Goal: Navigation & Orientation: Find specific page/section

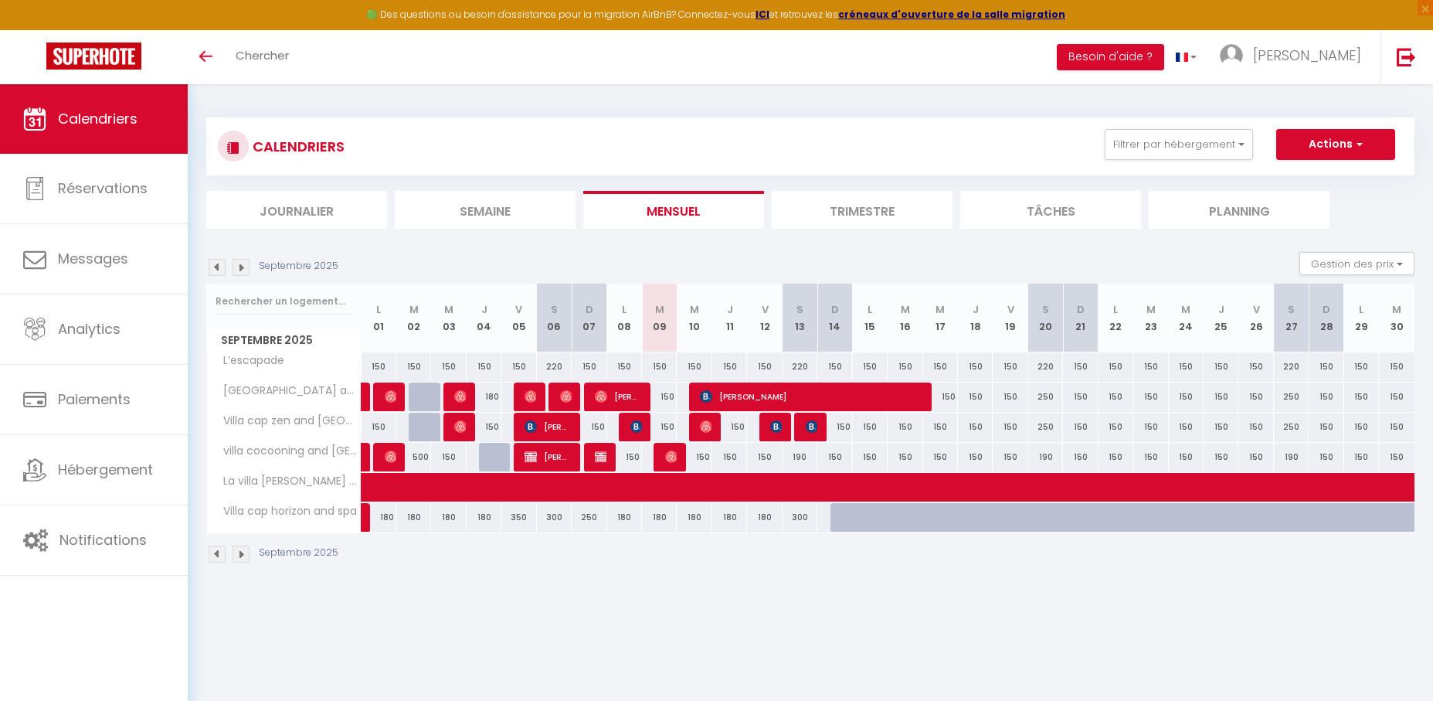
click at [245, 265] on img at bounding box center [241, 267] width 17 height 17
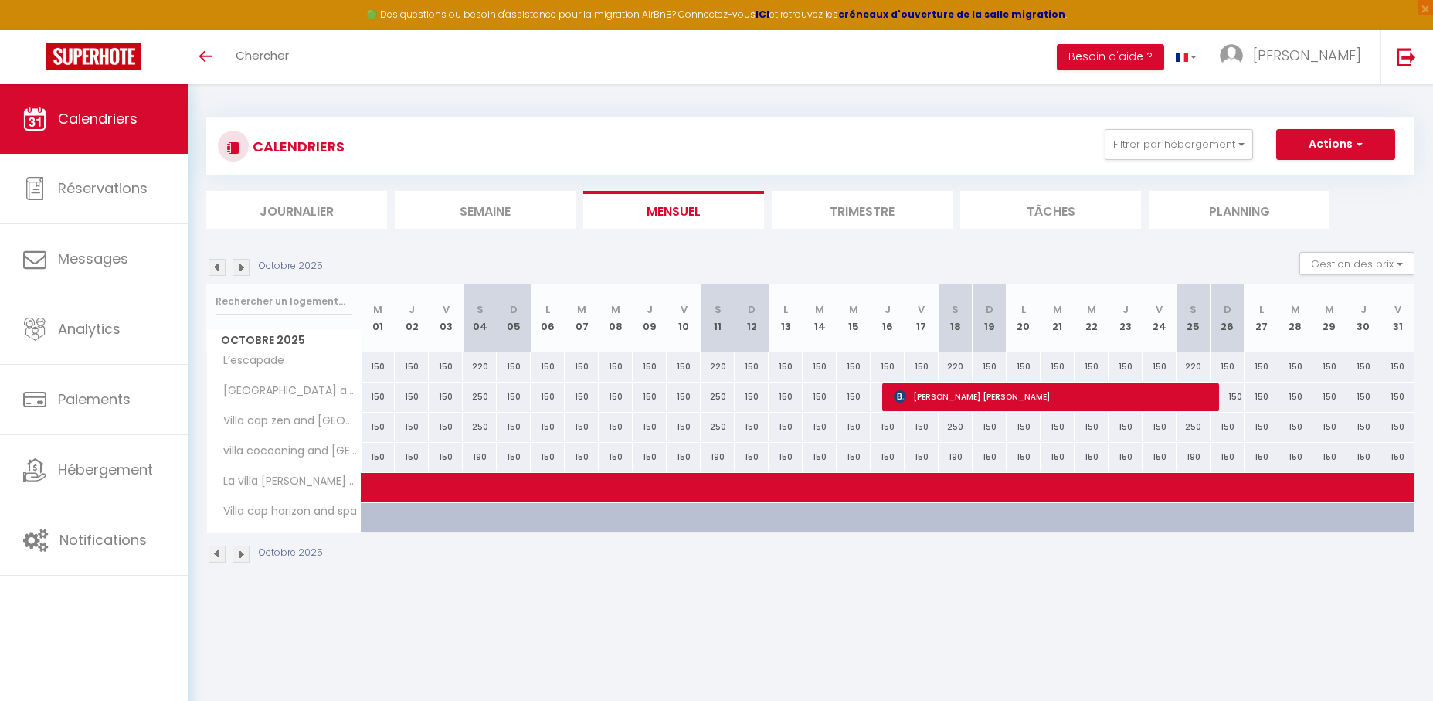
click at [244, 268] on img at bounding box center [241, 267] width 17 height 17
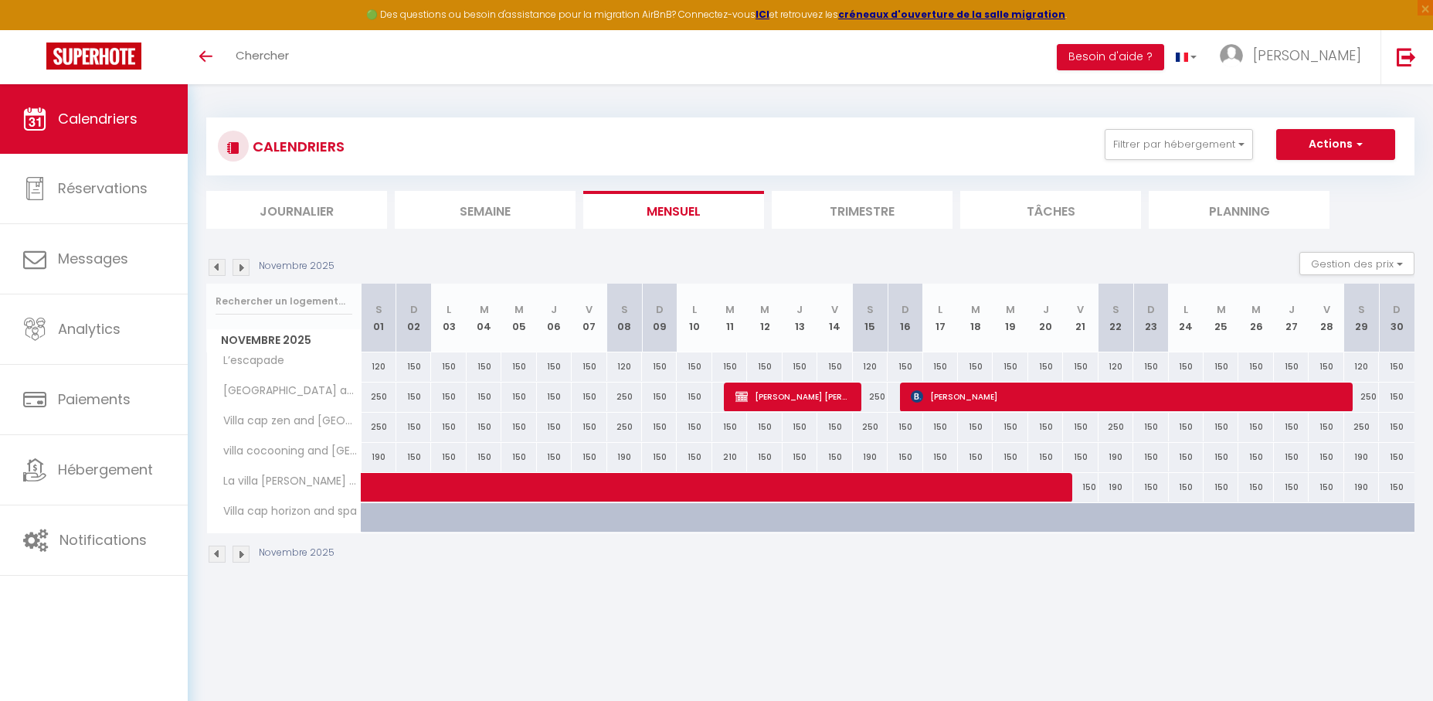
click at [216, 264] on img at bounding box center [217, 267] width 17 height 17
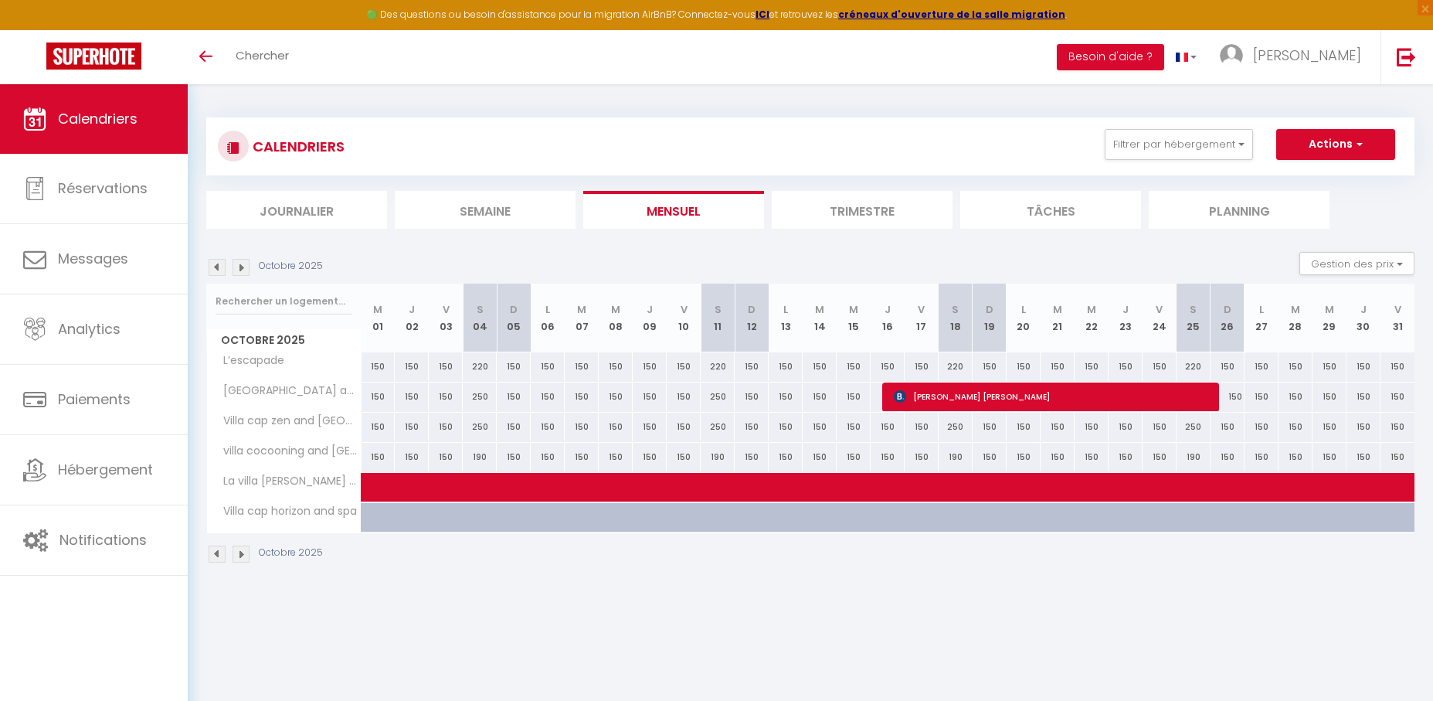
click at [216, 264] on img at bounding box center [217, 267] width 17 height 17
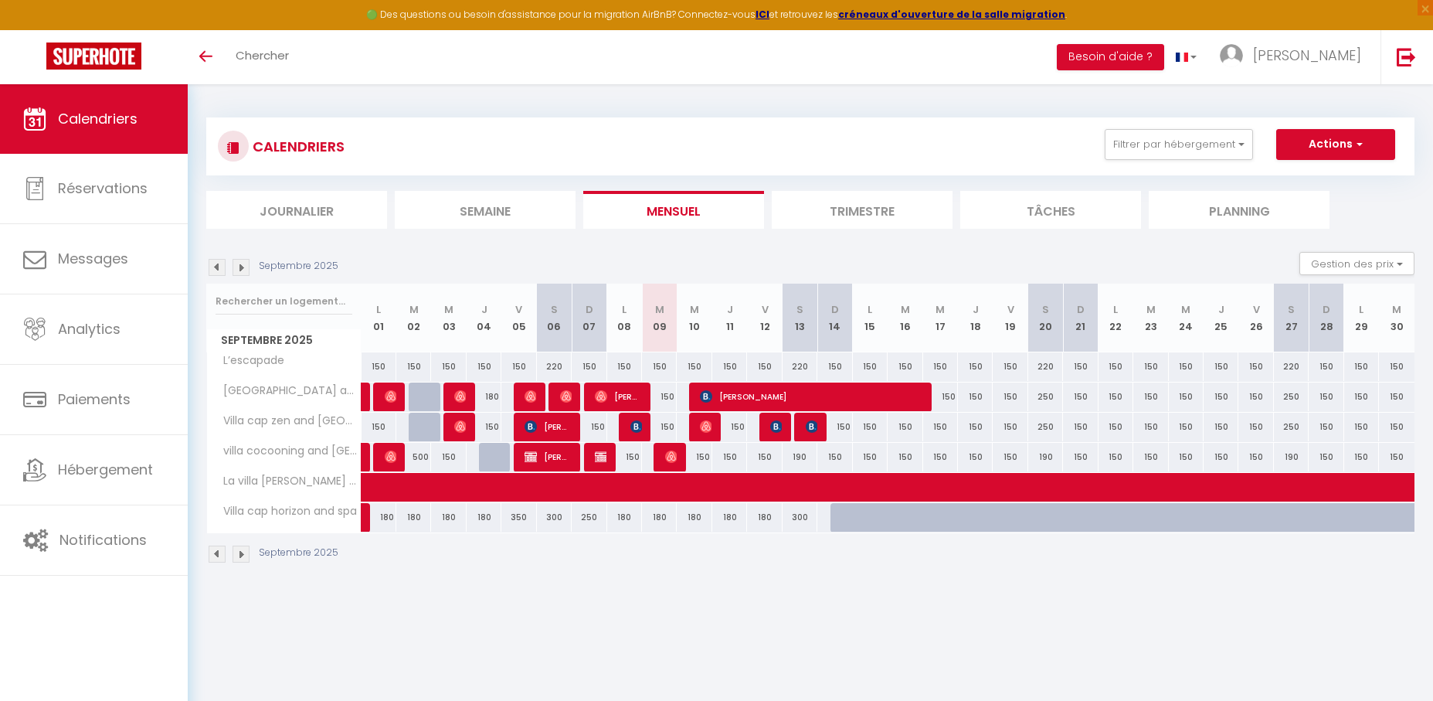
click at [237, 270] on img at bounding box center [241, 267] width 17 height 17
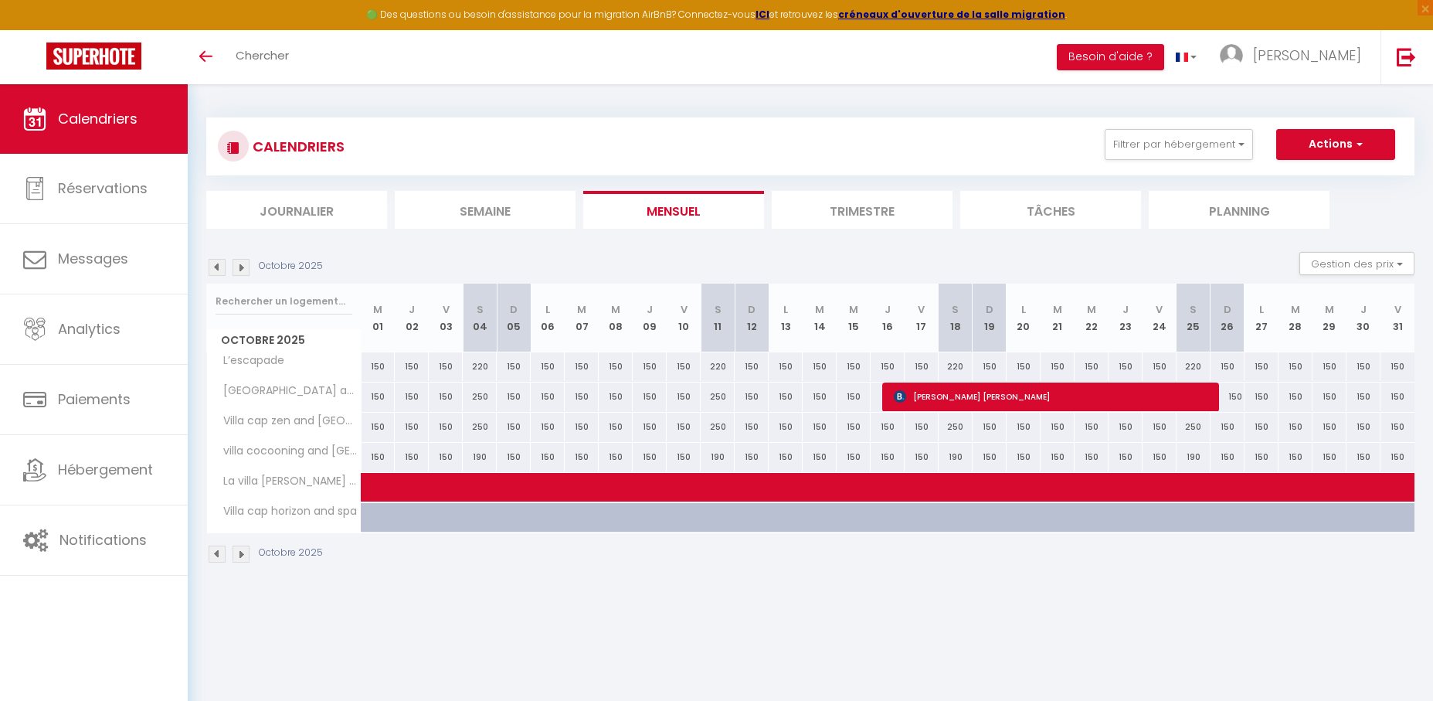
click at [219, 268] on img at bounding box center [217, 267] width 17 height 17
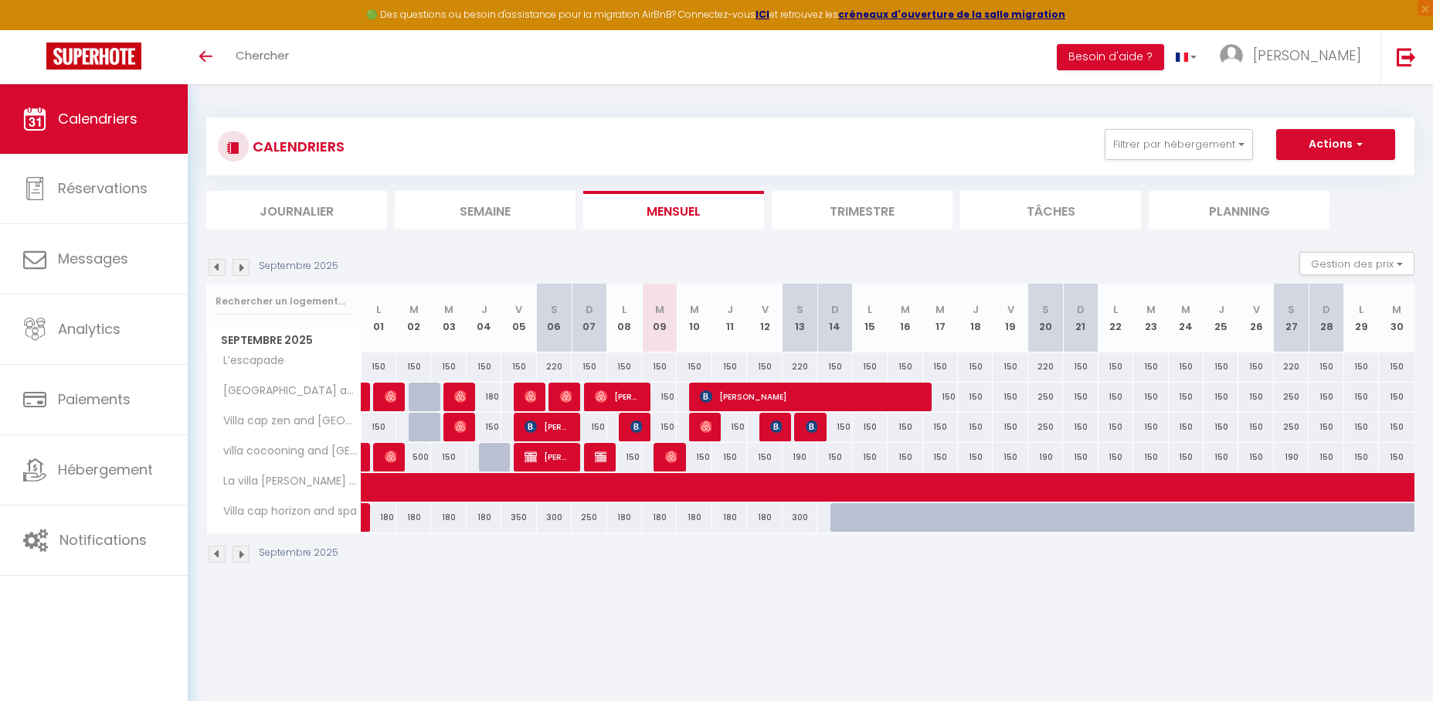
click at [219, 268] on img at bounding box center [217, 267] width 17 height 17
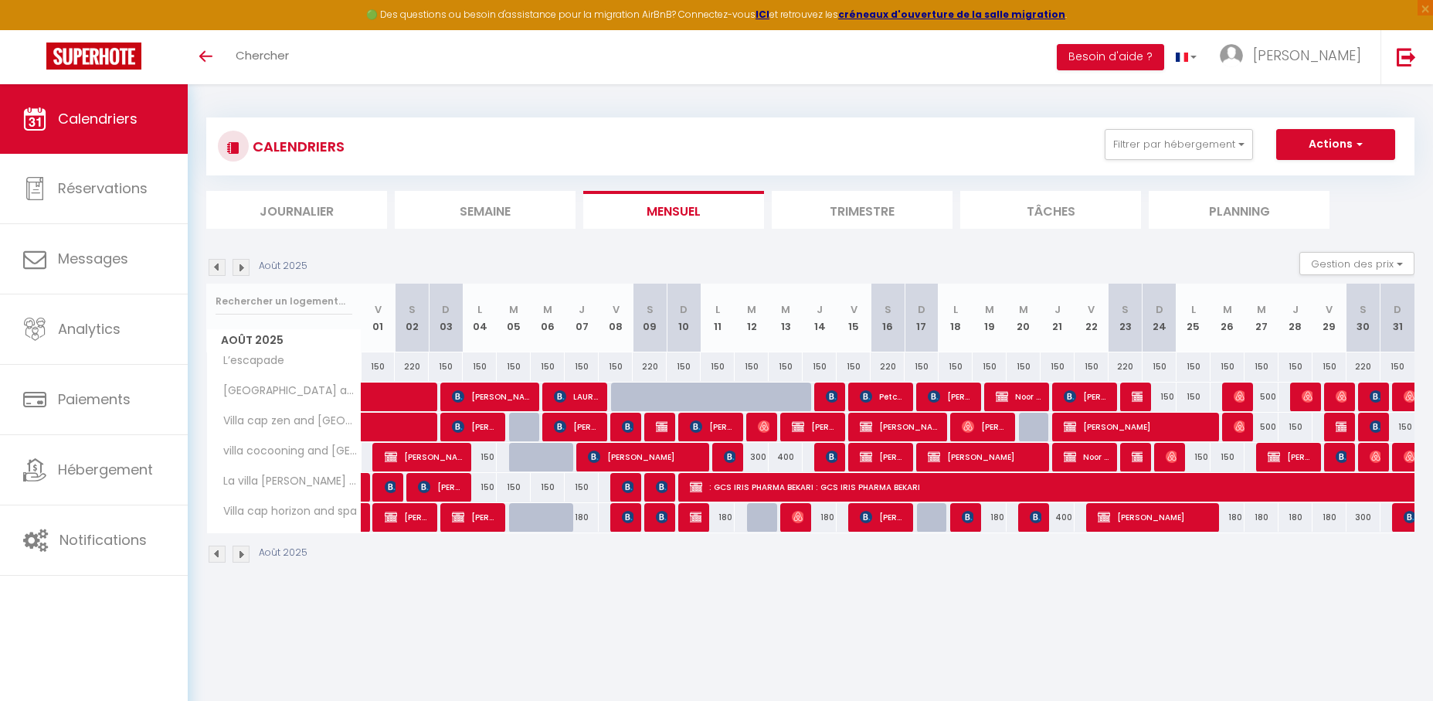
click at [243, 267] on img at bounding box center [241, 267] width 17 height 17
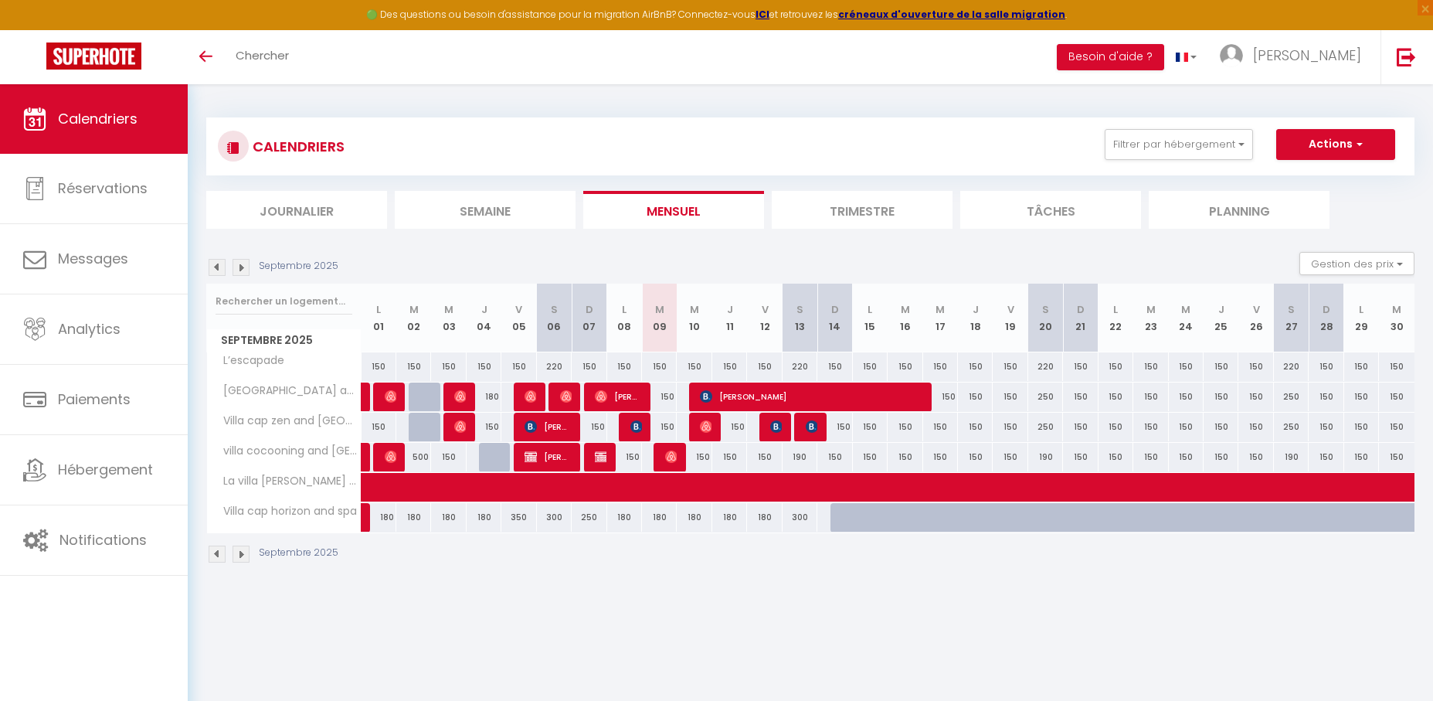
click at [242, 259] on img at bounding box center [241, 267] width 17 height 17
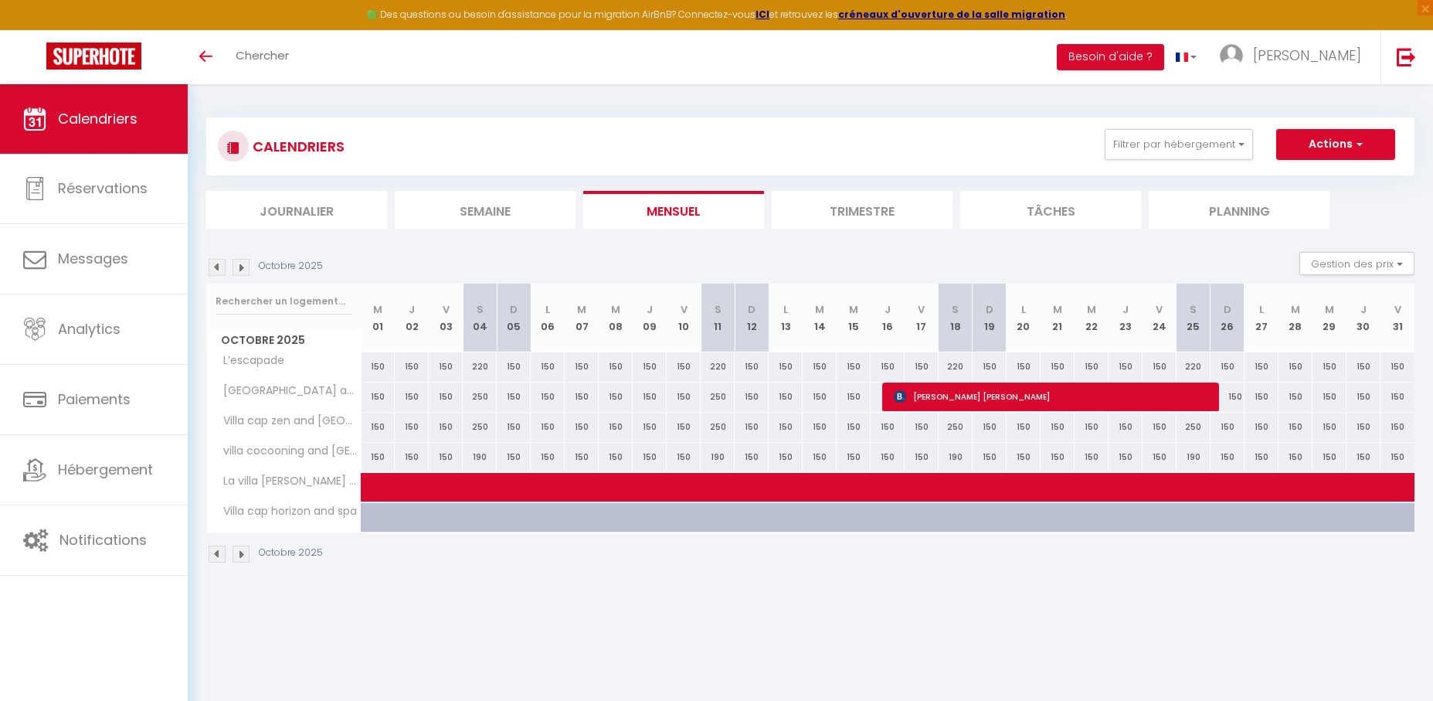
click at [240, 263] on img at bounding box center [241, 267] width 17 height 17
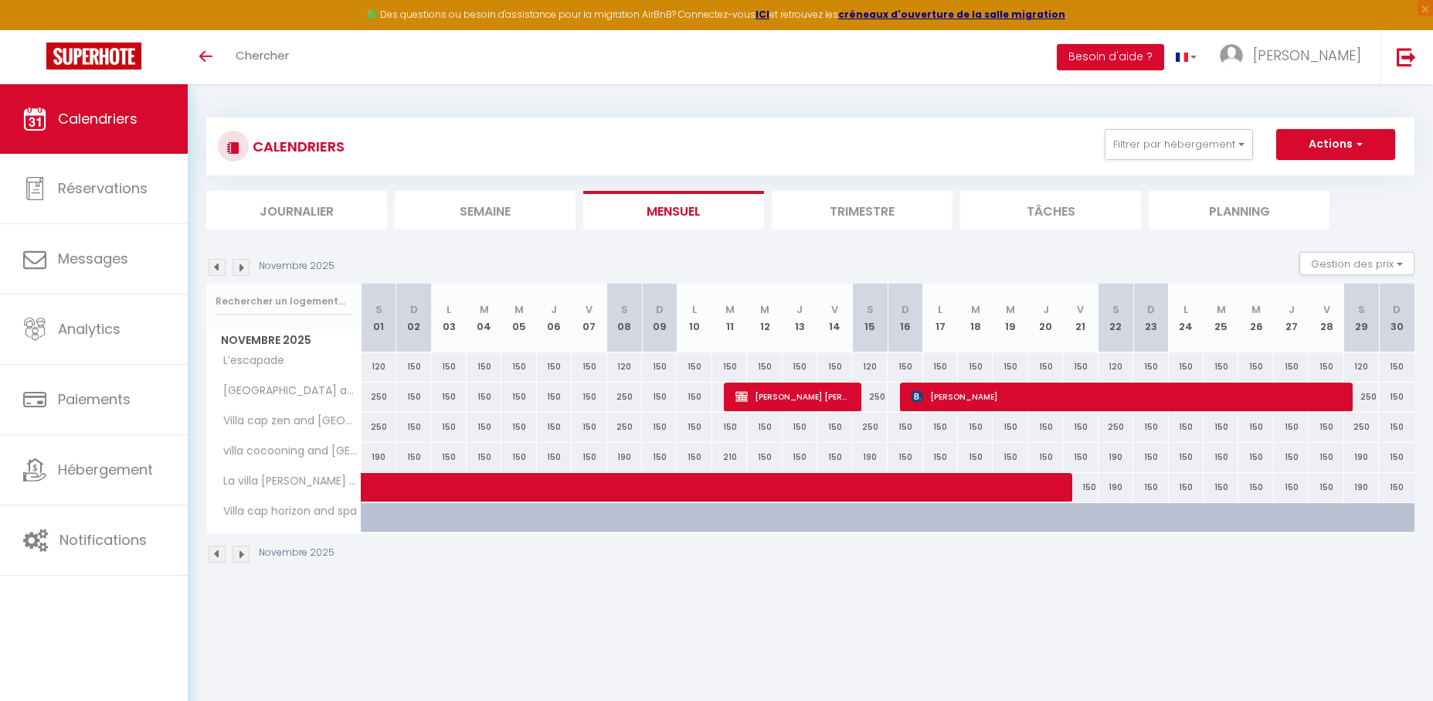
click at [222, 271] on img at bounding box center [217, 267] width 17 height 17
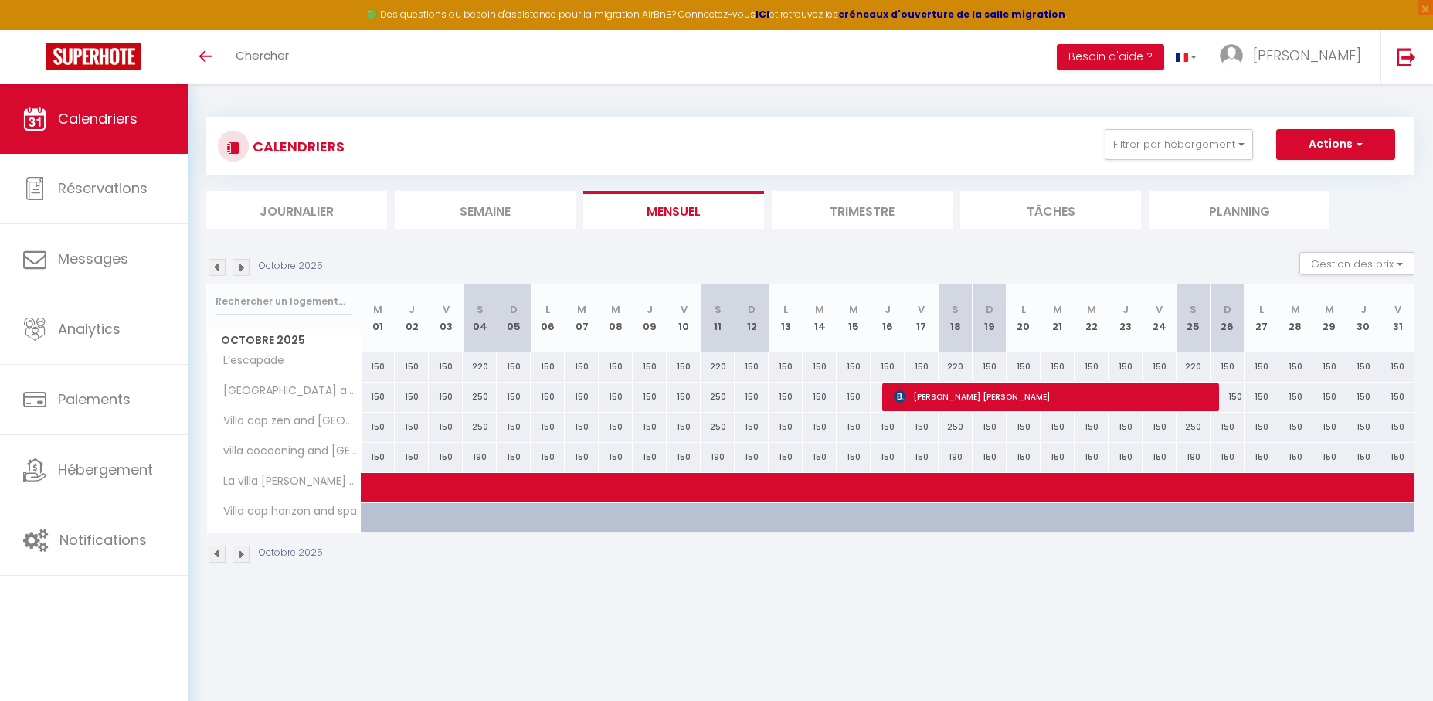
click at [222, 271] on img at bounding box center [217, 267] width 17 height 17
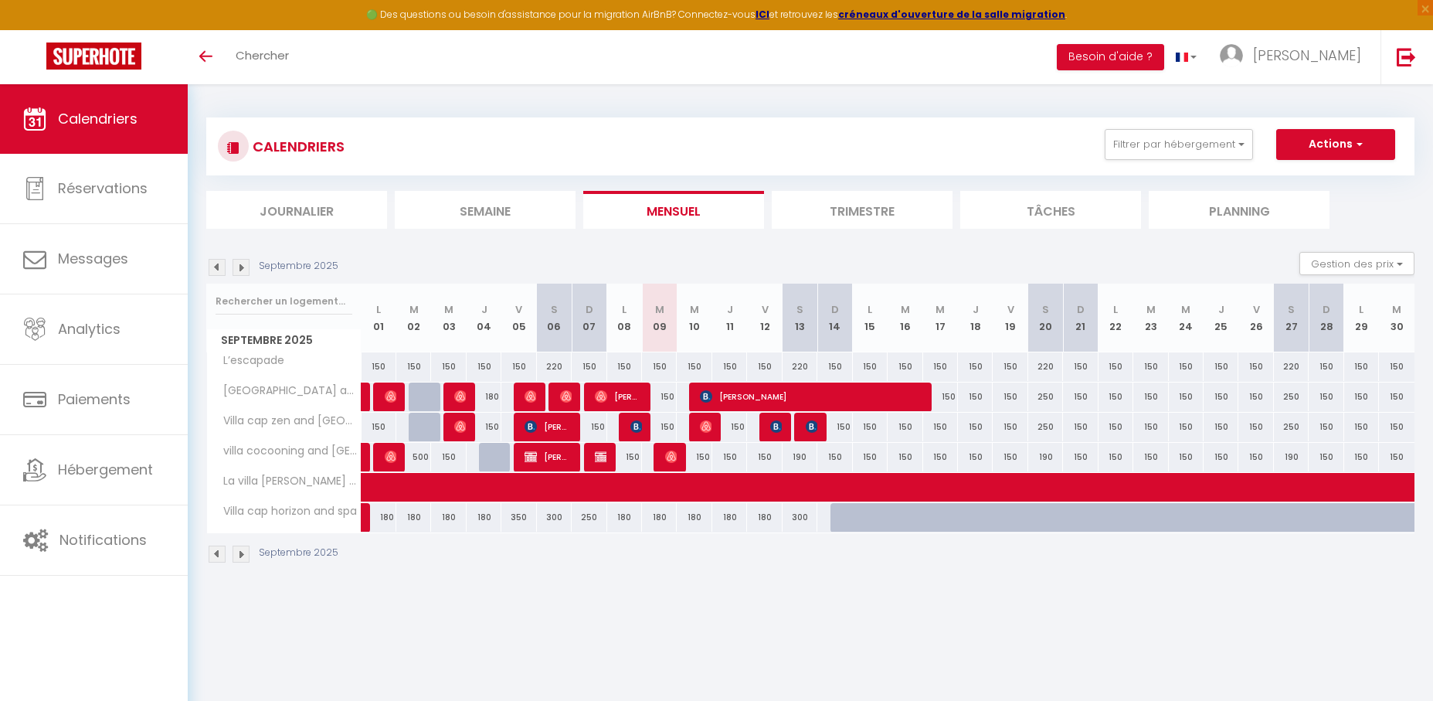
click at [243, 269] on img at bounding box center [241, 267] width 17 height 17
